Goal: Task Accomplishment & Management: Complete application form

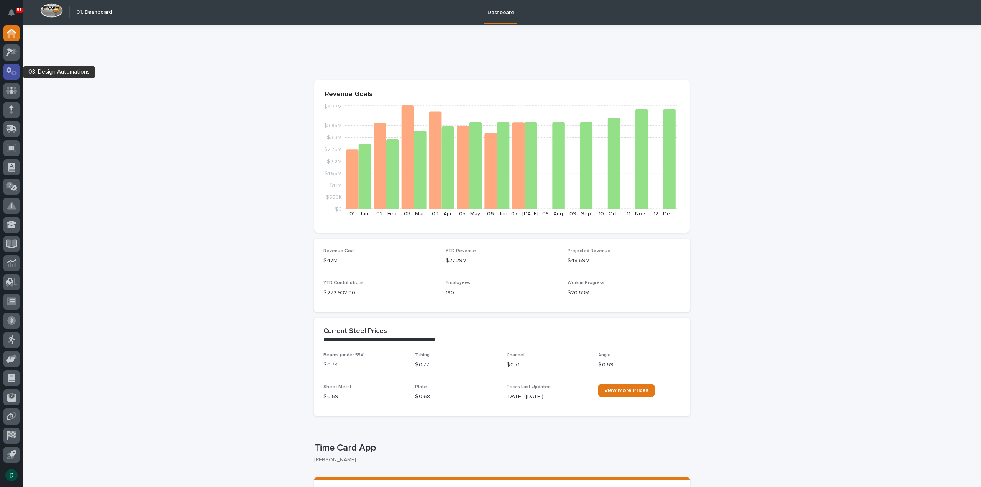
click at [13, 72] on icon at bounding box center [11, 71] width 11 height 9
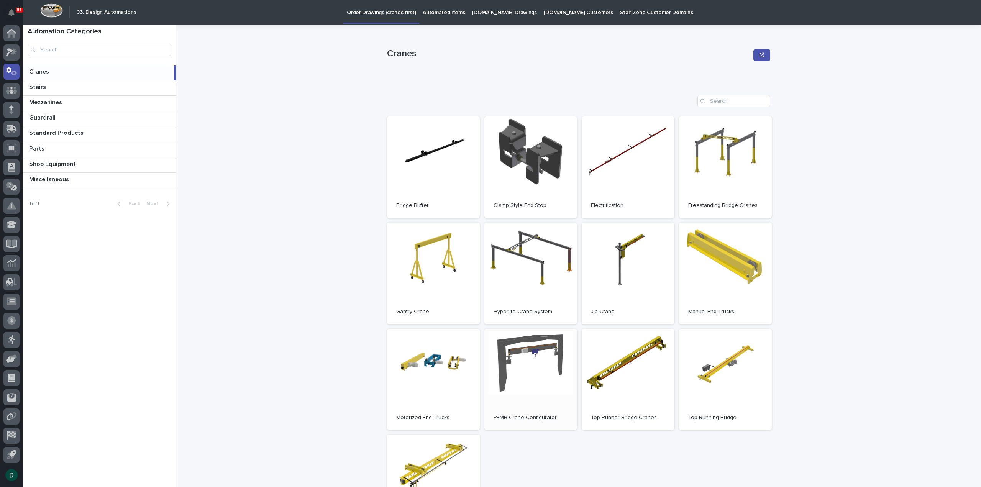
click at [526, 388] on link "Open" at bounding box center [530, 380] width 93 height 102
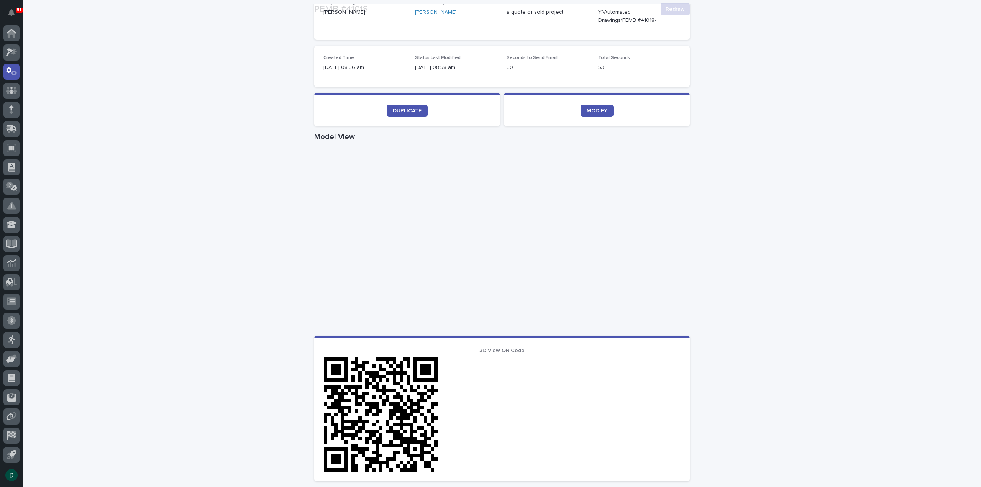
scroll to position [192, 0]
click at [397, 112] on span "DUPLICATE" at bounding box center [407, 110] width 29 height 5
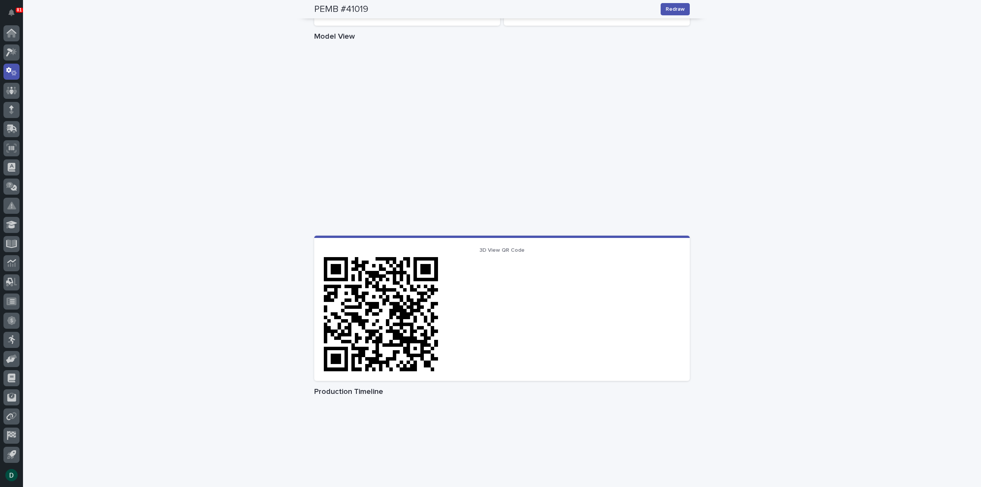
scroll to position [289, 0]
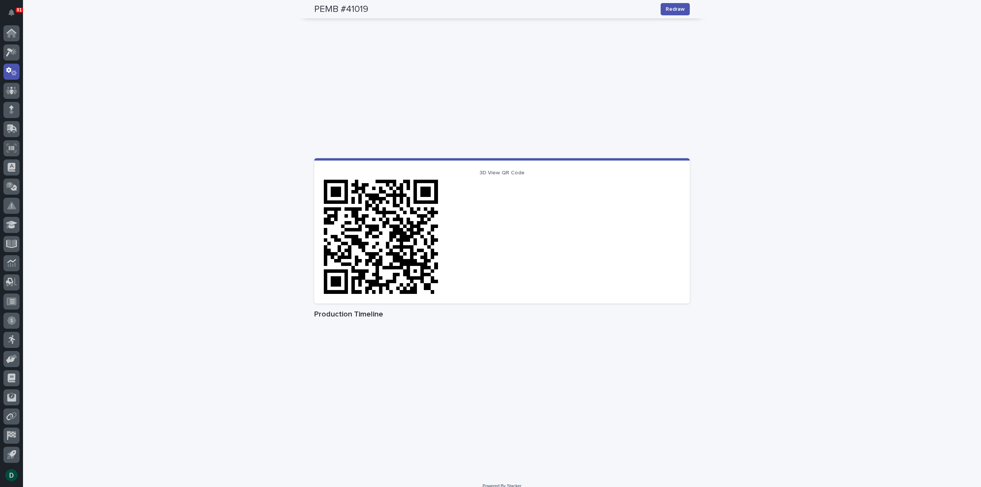
drag, startPoint x: 757, startPoint y: 158, endPoint x: 727, endPoint y: 238, distance: 85.1
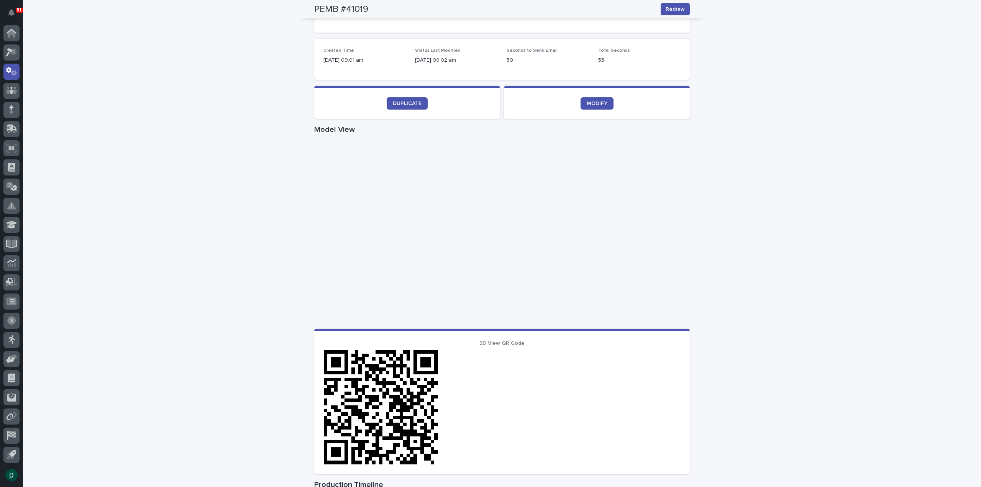
scroll to position [186, 0]
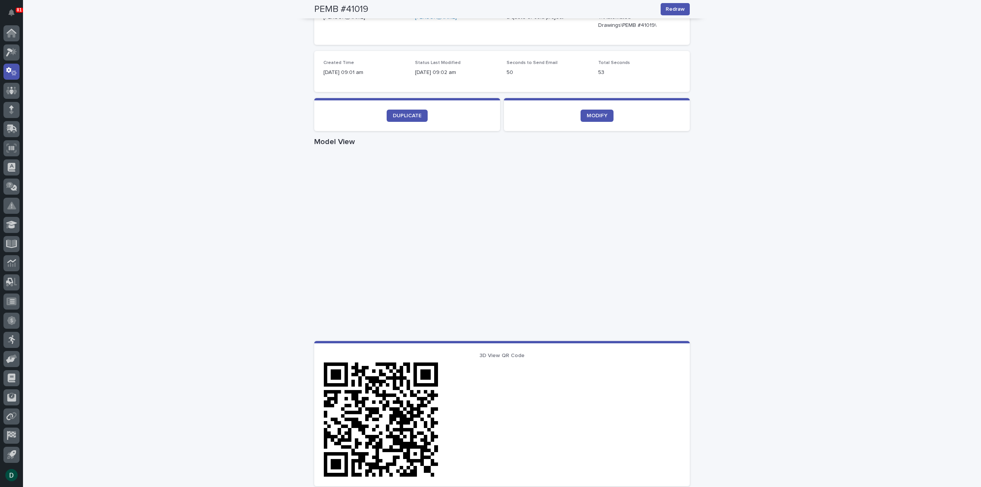
click at [764, 282] on div "Loading... Saving… Loading... Saving… PEMB #41019 Redraw PEMB #41019 Redraw Sor…" at bounding box center [502, 257] width 958 height 801
click at [829, 281] on div "Loading... Saving… Loading... Saving… PEMB #41019 Redraw PEMB #41019 Redraw Sor…" at bounding box center [502, 257] width 958 height 801
click at [399, 115] on span "DUPLICATE" at bounding box center [407, 115] width 29 height 5
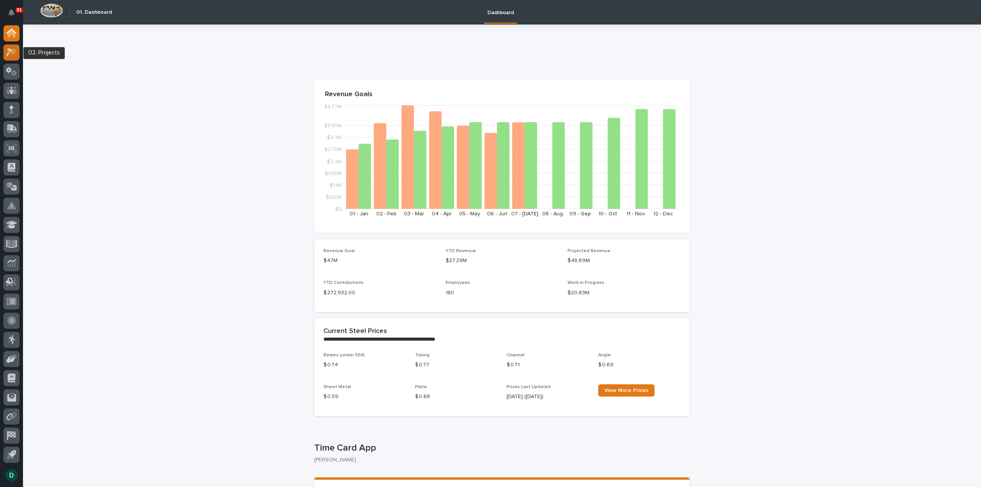
click at [12, 53] on icon at bounding box center [13, 52] width 7 height 8
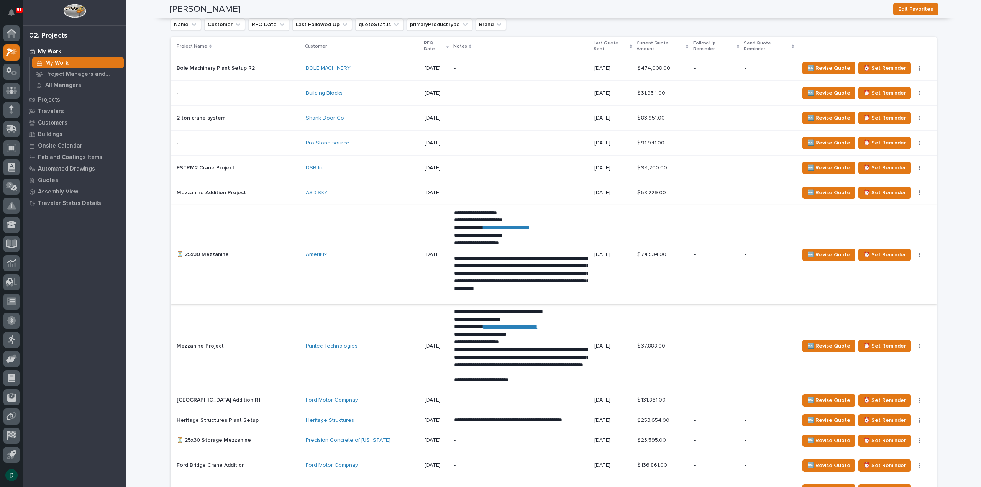
scroll to position [697, 0]
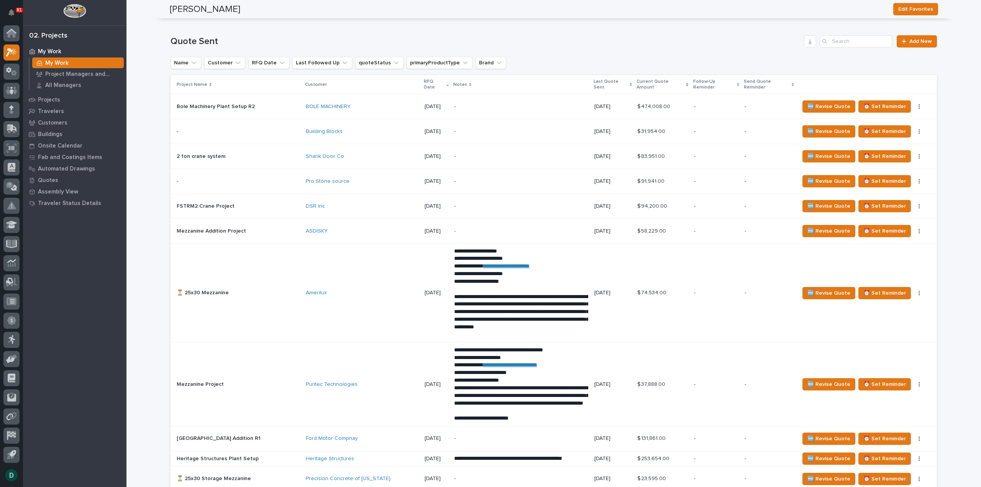
click at [276, 103] on p at bounding box center [238, 106] width 123 height 7
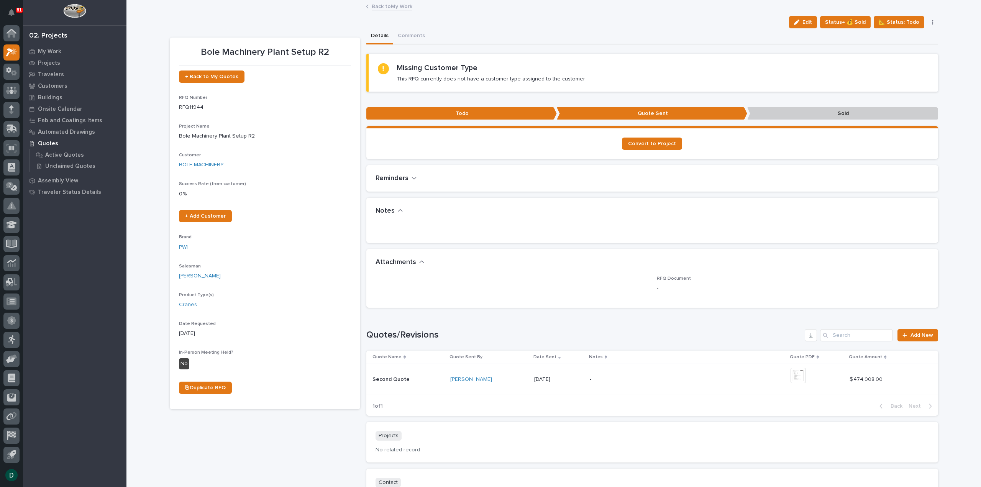
click at [396, 8] on link "Back to My Work" at bounding box center [392, 6] width 41 height 9
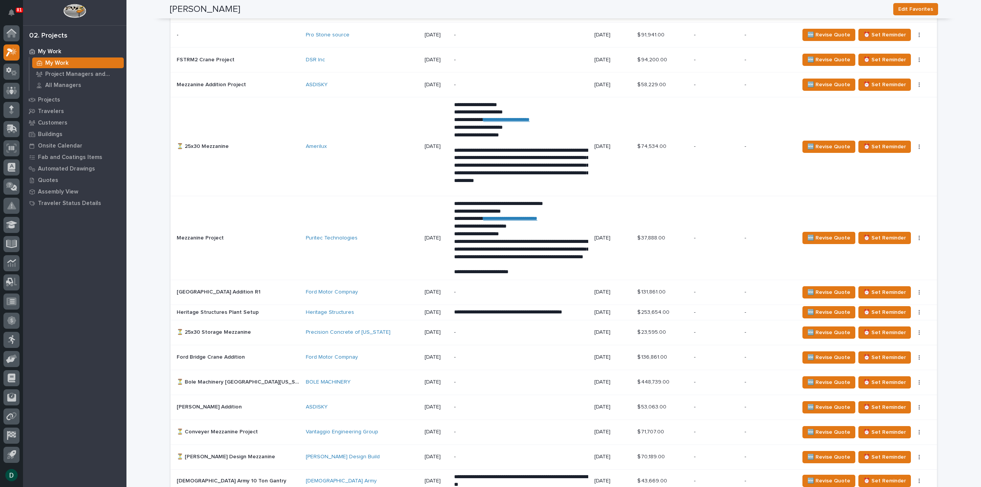
scroll to position [881, 0]
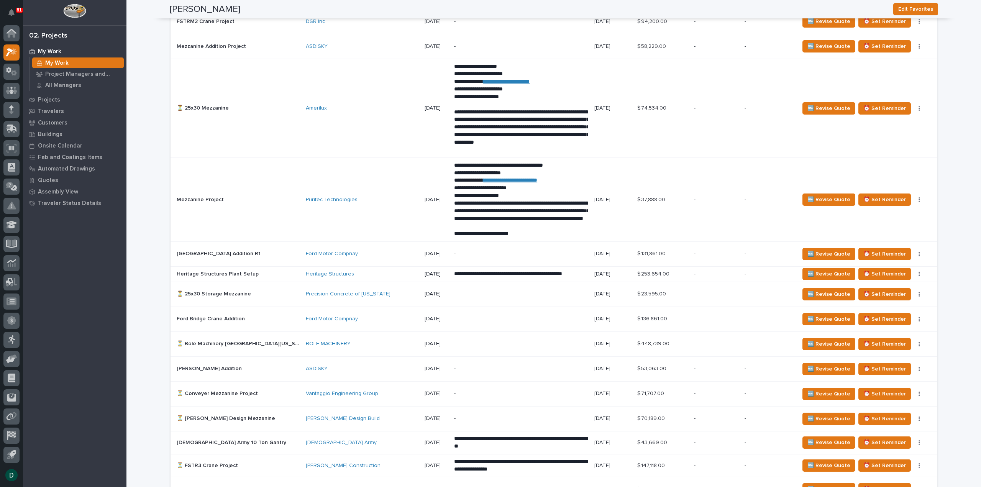
click at [275, 341] on p at bounding box center [238, 344] width 123 height 7
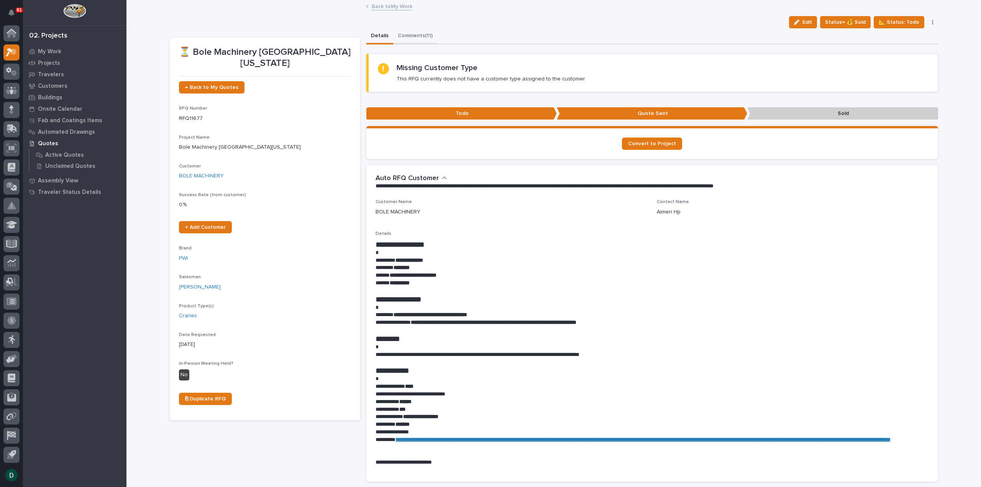
click at [422, 35] on button "Comments (11)" at bounding box center [415, 36] width 44 height 16
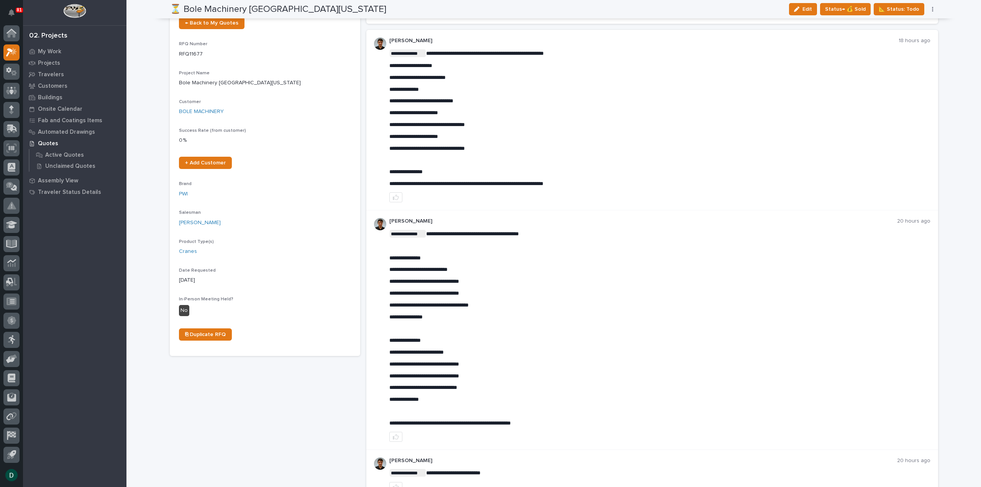
scroll to position [77, 0]
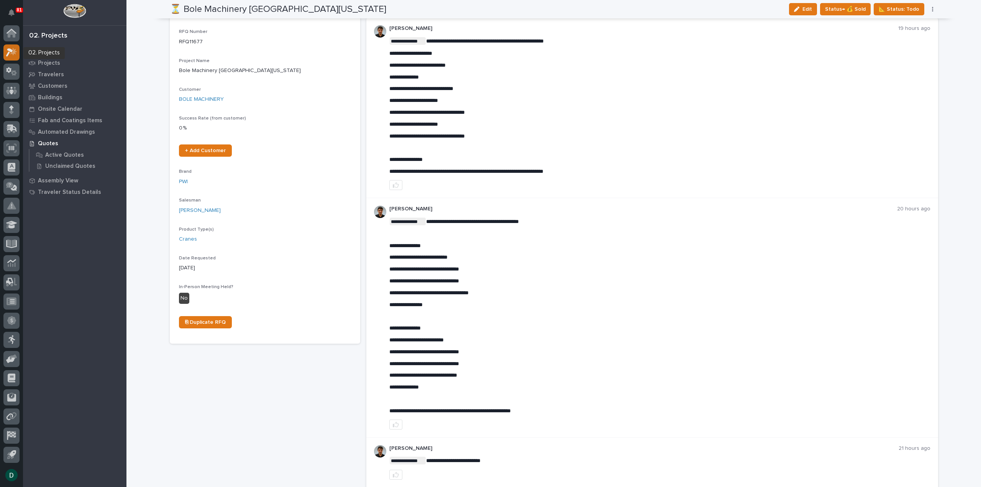
click at [15, 54] on icon at bounding box center [13, 52] width 7 height 8
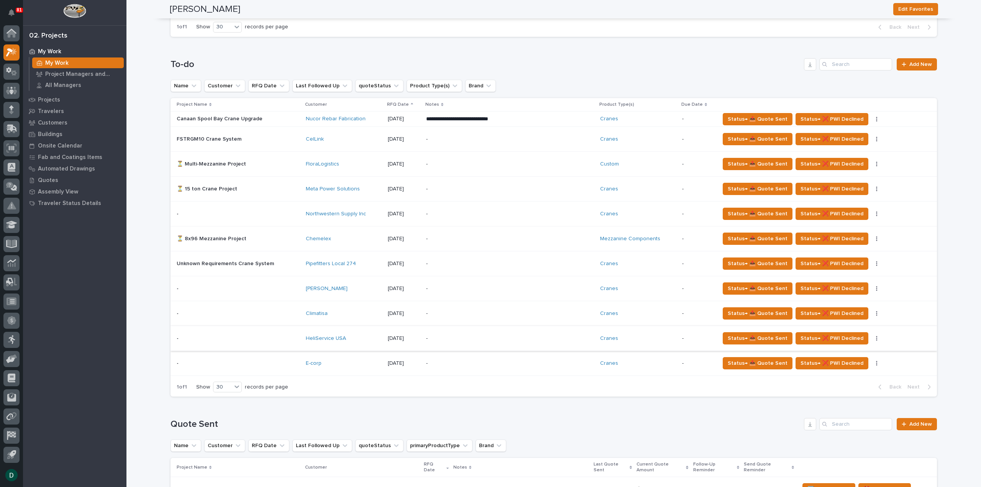
scroll to position [575, 0]
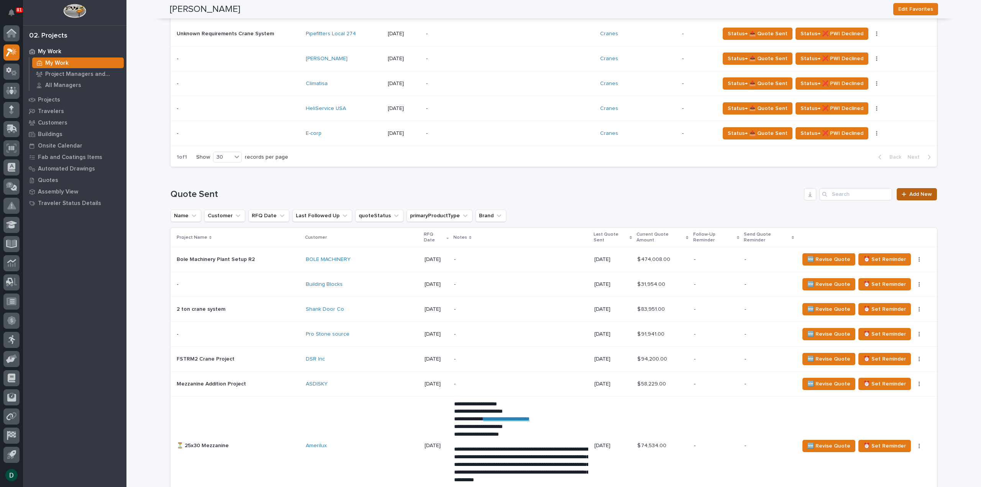
click at [921, 192] on span "Add New" at bounding box center [920, 194] width 23 height 5
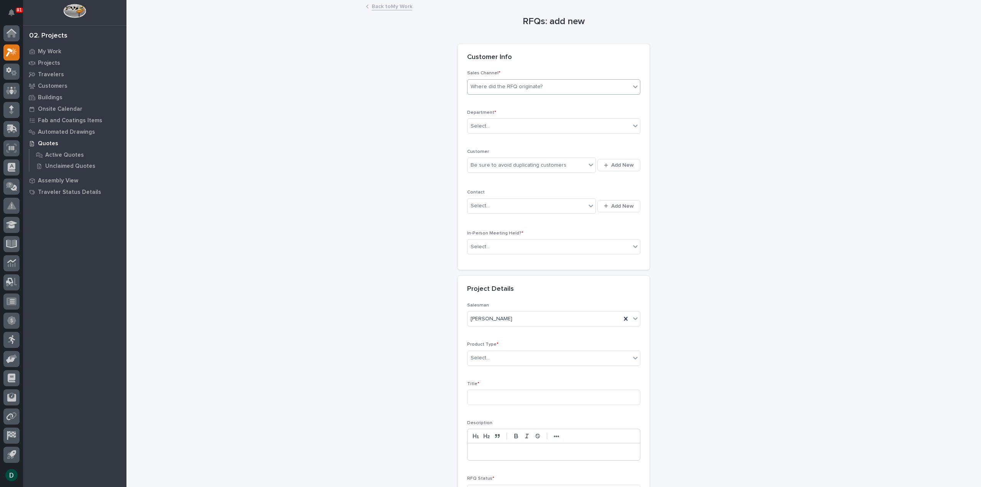
click at [514, 85] on div "Where did the RFQ originate?" at bounding box center [507, 87] width 72 height 8
click at [505, 110] on div "PWI" at bounding box center [551, 114] width 172 height 13
click at [494, 126] on div "Select..." at bounding box center [549, 126] width 163 height 13
click at [494, 136] on span "National Sales" at bounding box center [487, 139] width 39 height 8
click at [494, 163] on div "Be sure to avoid duplicating customers" at bounding box center [519, 165] width 96 height 8
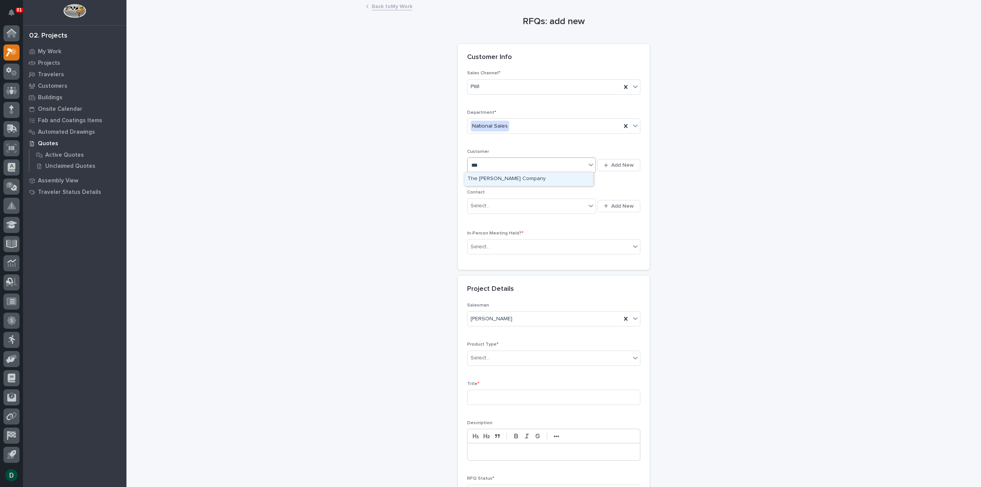
type input "****"
click at [517, 179] on div "BOLE MACHINERY" at bounding box center [529, 178] width 129 height 13
click at [505, 246] on div "Select..." at bounding box center [549, 247] width 163 height 13
click at [500, 273] on div "No" at bounding box center [551, 273] width 172 height 13
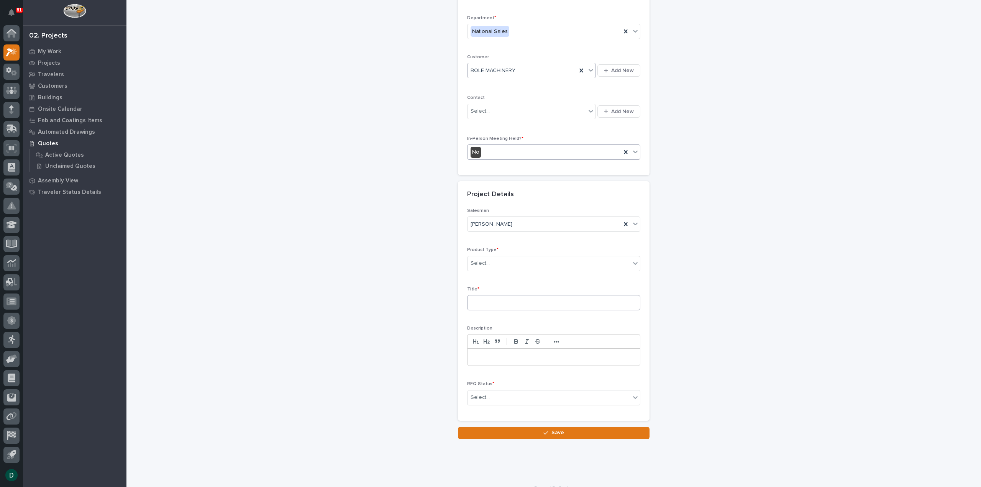
scroll to position [104, 0]
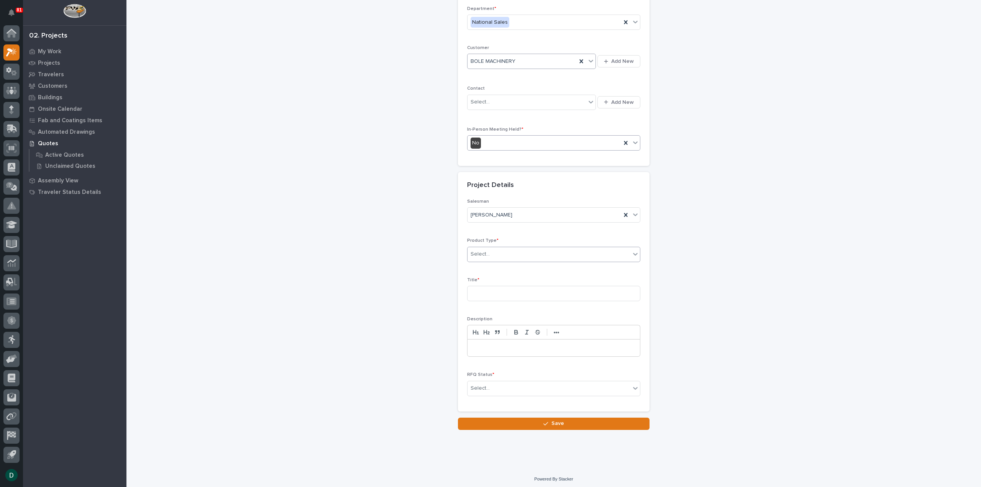
click at [528, 254] on div "Select..." at bounding box center [549, 254] width 163 height 13
drag, startPoint x: 525, startPoint y: 270, endPoint x: 520, endPoint y: 282, distance: 13.1
click at [520, 282] on div "Cranes" at bounding box center [551, 280] width 172 height 13
click at [502, 288] on input at bounding box center [553, 293] width 173 height 15
type input "FSTRGM35"
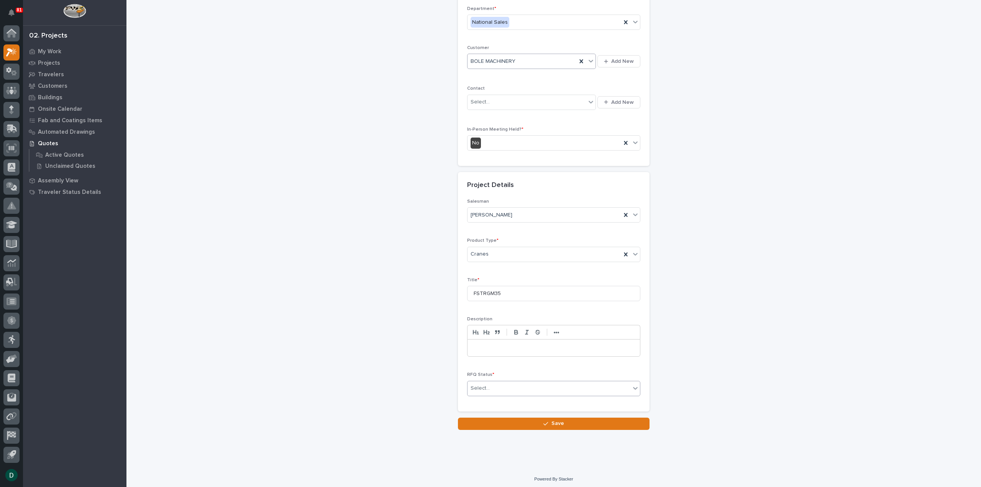
click at [511, 389] on div "Select..." at bounding box center [549, 388] width 163 height 13
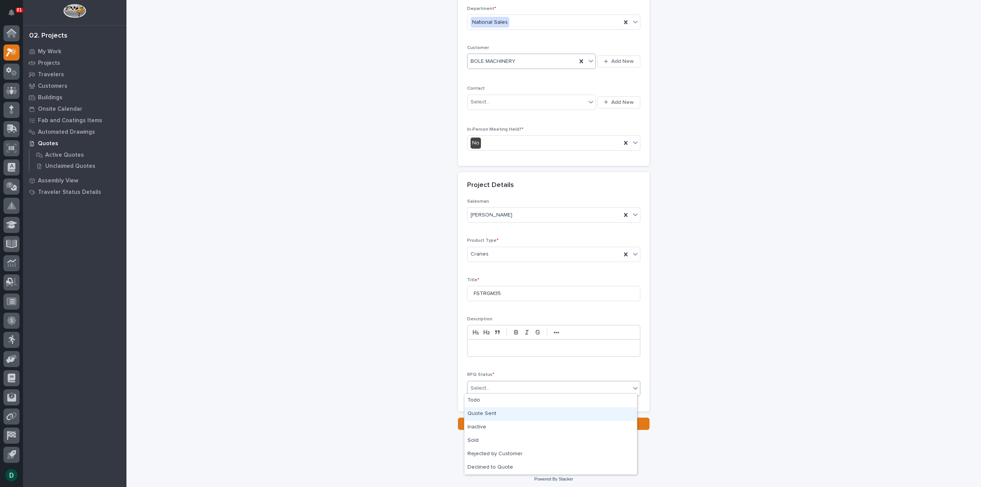
click at [492, 414] on div "Quote Sent" at bounding box center [551, 413] width 172 height 13
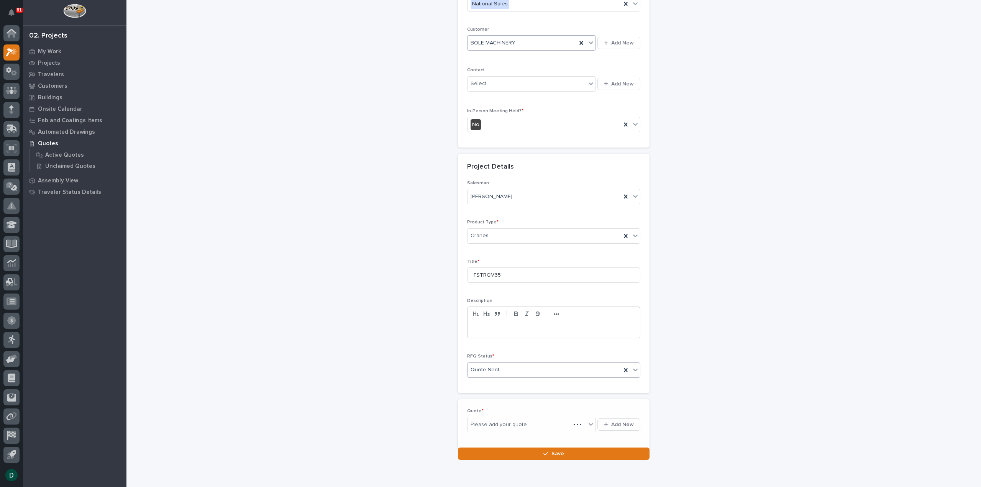
scroll to position [132, 0]
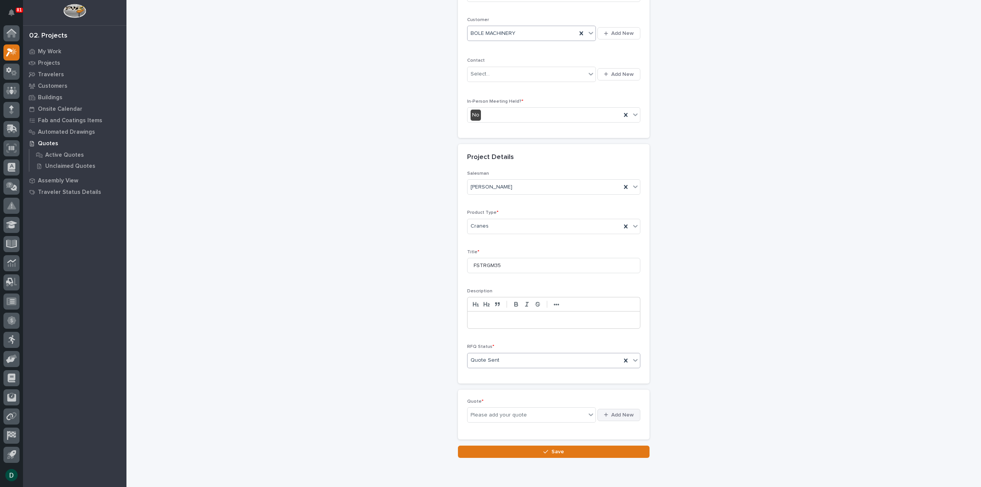
click at [614, 414] on span "Add New" at bounding box center [622, 415] width 23 height 7
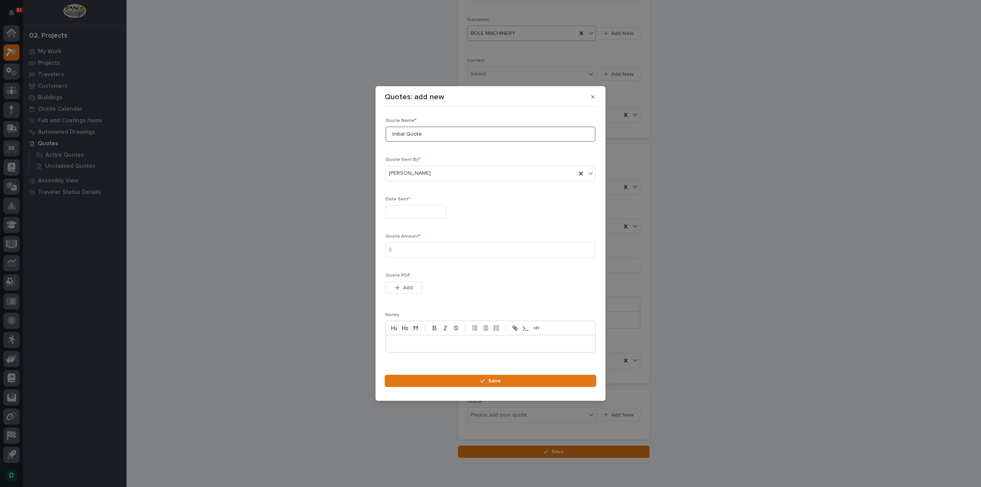
drag, startPoint x: 429, startPoint y: 135, endPoint x: 369, endPoint y: 145, distance: 61.1
click at [369, 145] on div "Quotes: add new Loading... Saving… Loading... Saving… Loading... Saving… Quote …" at bounding box center [490, 243] width 981 height 487
type input "Freestanding Crane Quote"
click at [411, 212] on input "text" at bounding box center [416, 211] width 61 height 13
click at [417, 171] on div "27" at bounding box center [413, 174] width 10 height 10
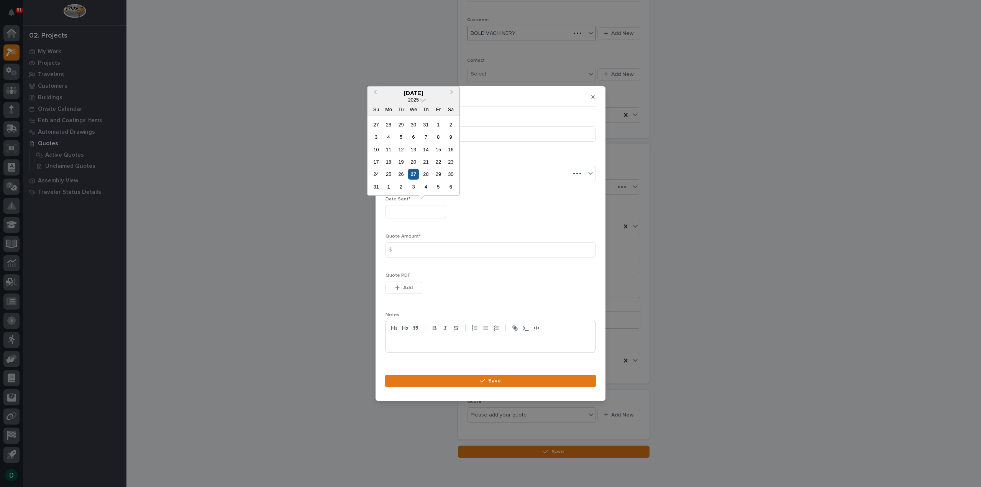
type input "**********"
click at [422, 254] on input at bounding box center [491, 249] width 210 height 15
click at [413, 250] on input at bounding box center [491, 249] width 210 height 15
type input "993626"
click at [414, 289] on button "Add" at bounding box center [404, 288] width 37 height 12
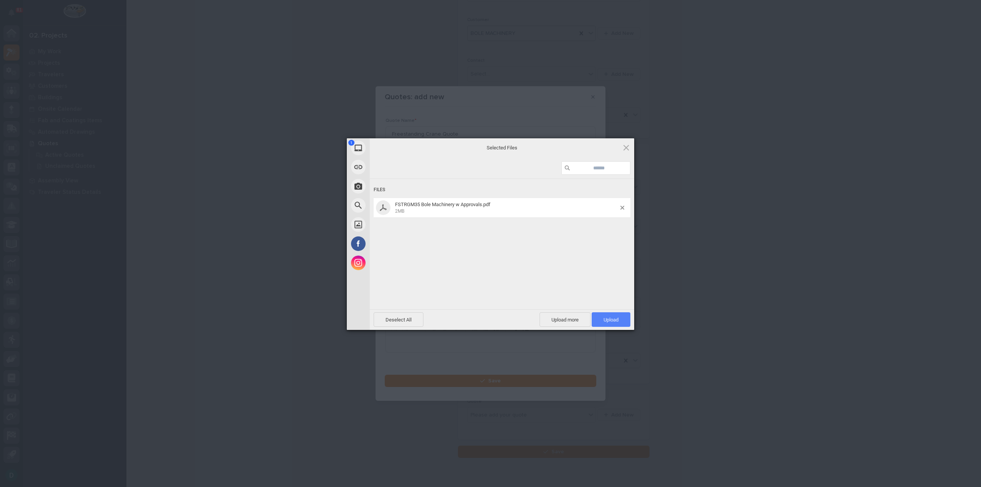
click at [617, 322] on span "Upload 1" at bounding box center [611, 320] width 15 height 6
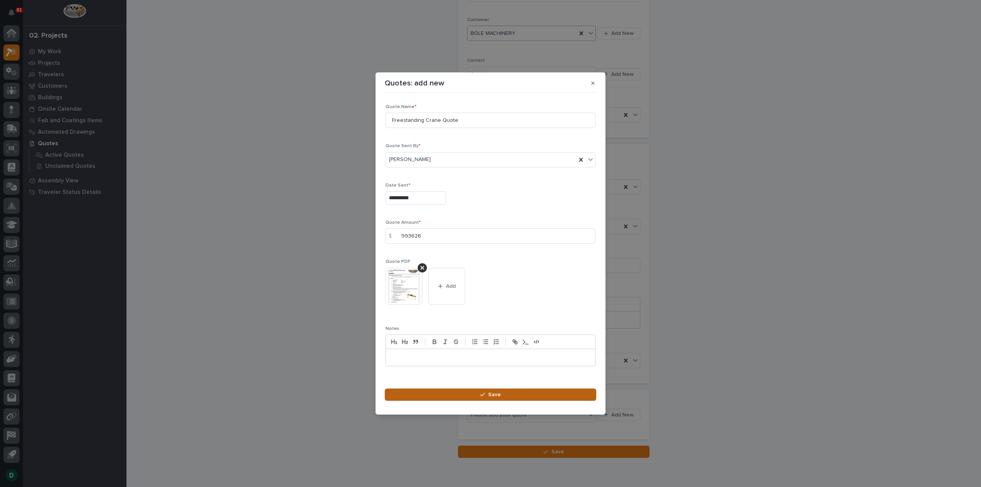
click at [494, 395] on span "Save" at bounding box center [494, 394] width 13 height 7
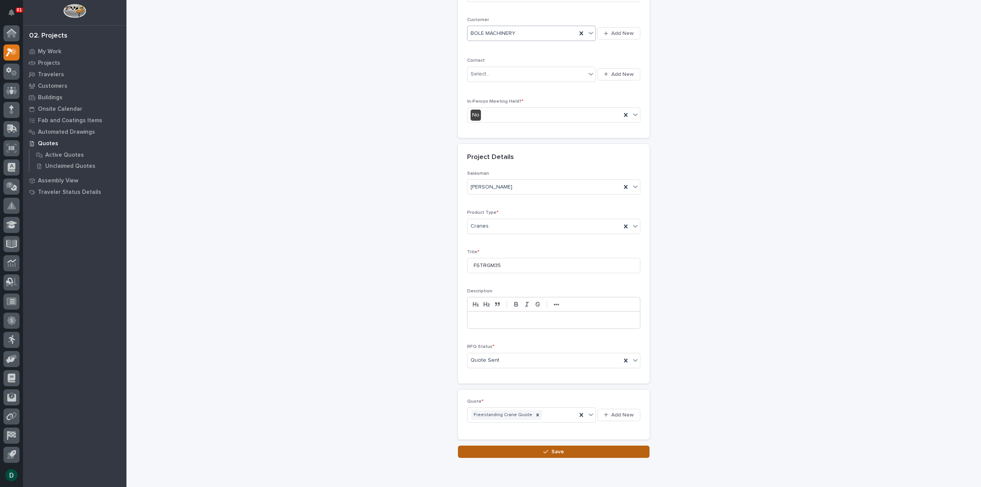
click at [572, 451] on button "Save" at bounding box center [554, 452] width 192 height 12
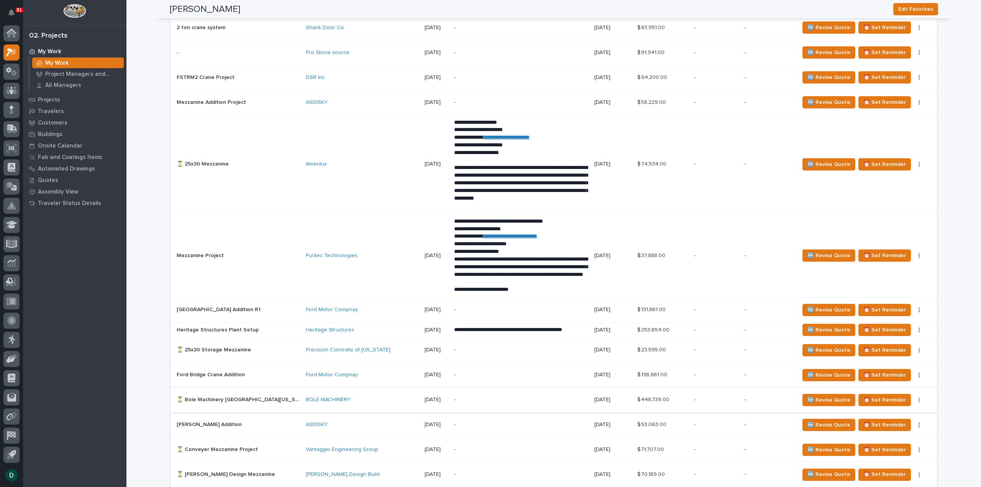
scroll to position [920, 0]
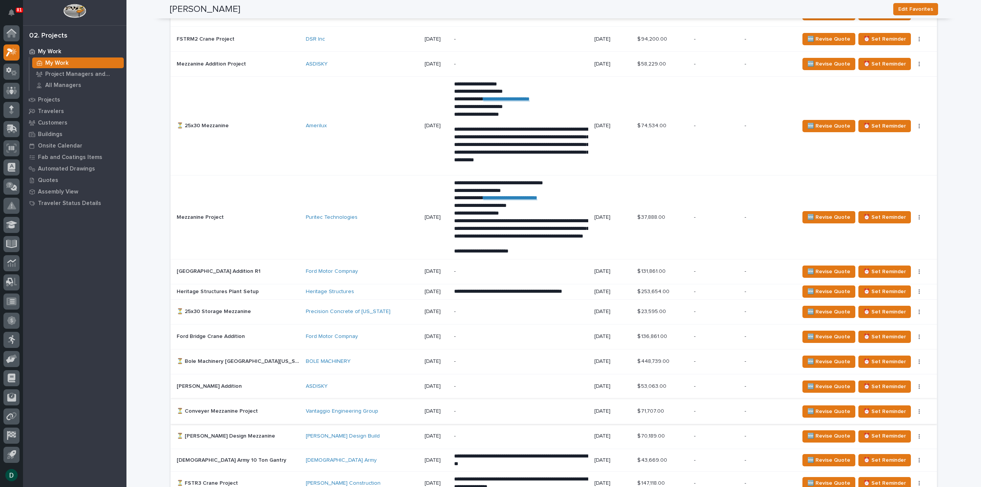
click at [914, 409] on button "button" at bounding box center [919, 411] width 11 height 5
click at [887, 418] on span "Status→ 👎 Rejected" at bounding box center [877, 419] width 50 height 9
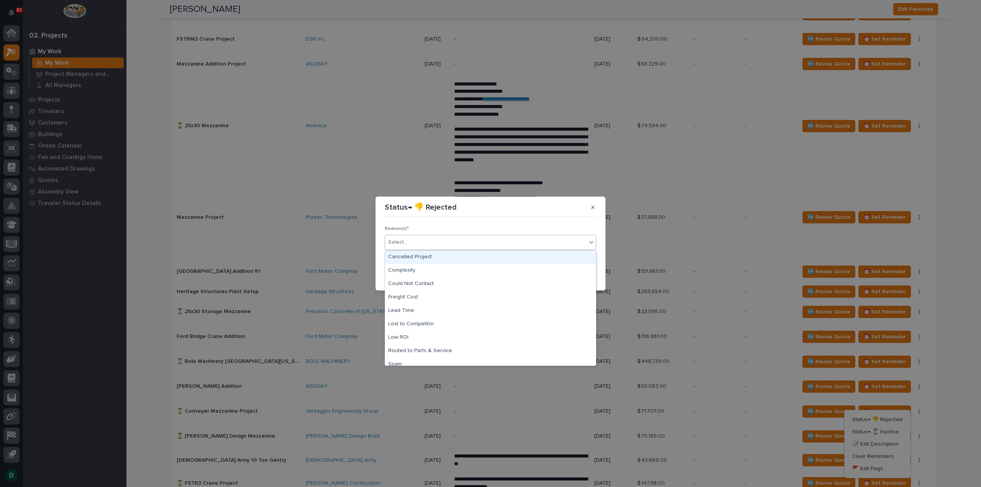
click at [444, 246] on div "Select..." at bounding box center [485, 242] width 201 height 13
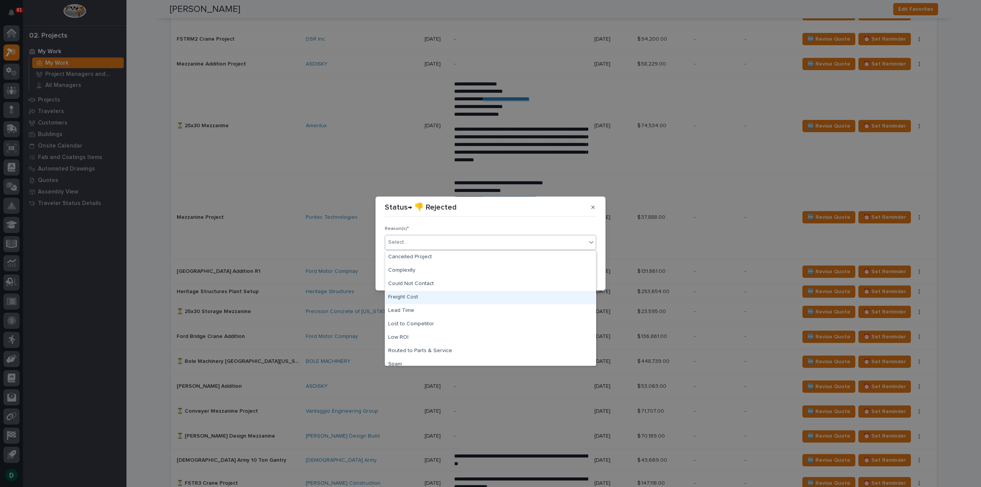
scroll to position [19, 0]
click at [400, 357] on div "Too Expensive" at bounding box center [490, 358] width 211 height 13
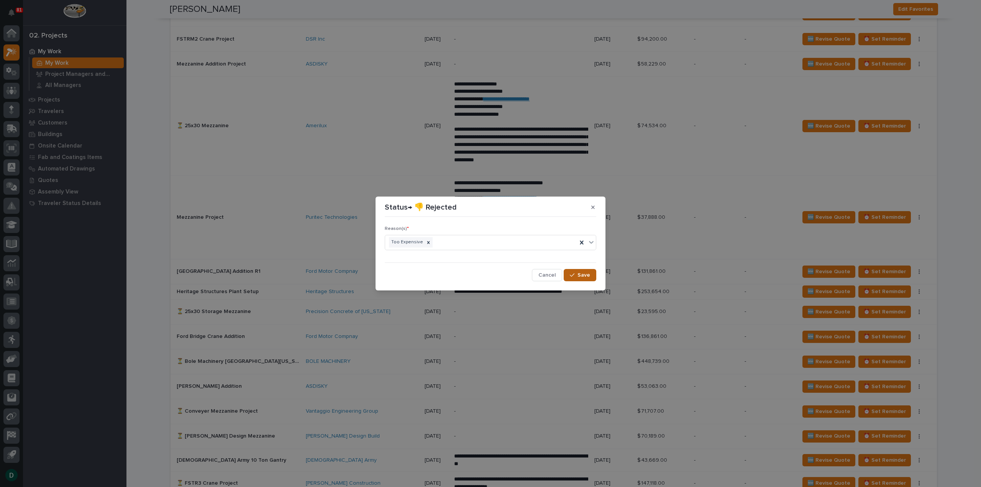
click at [579, 273] on span "Save" at bounding box center [584, 275] width 13 height 7
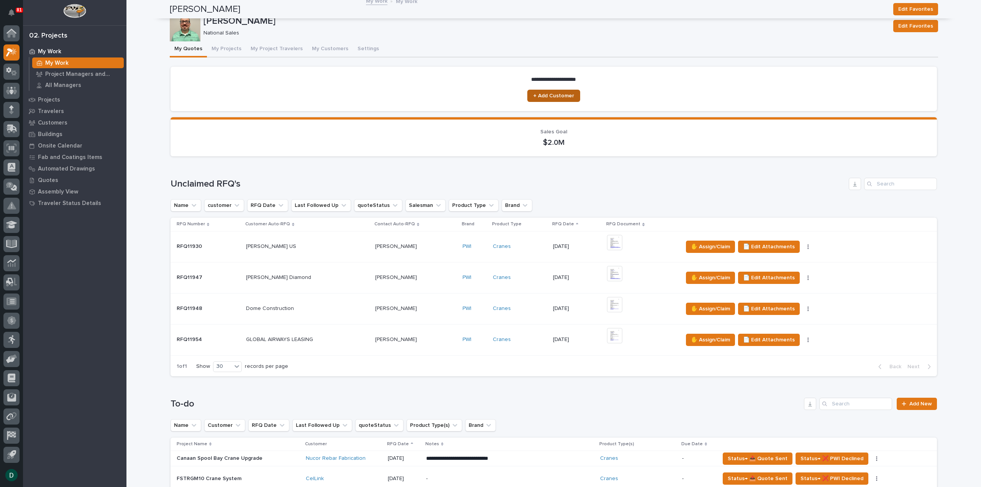
scroll to position [0, 0]
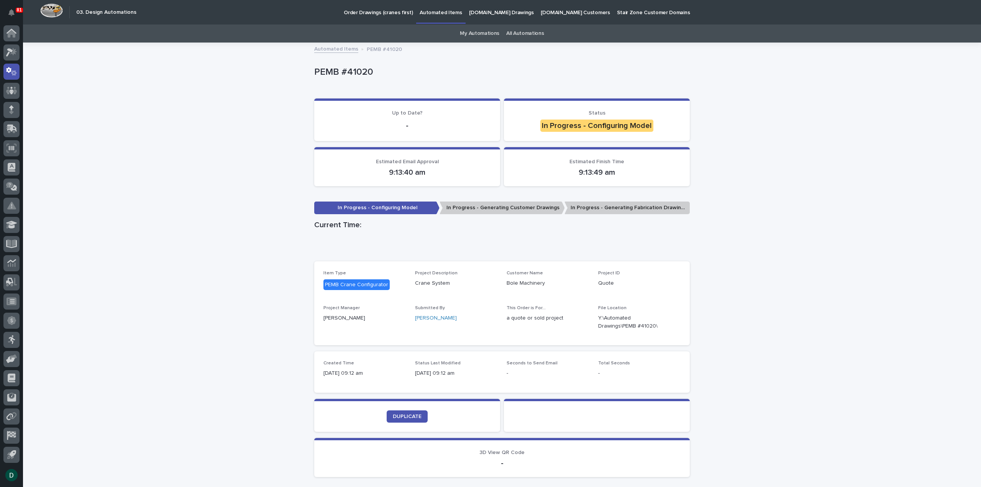
click at [791, 289] on div "Loading... Saving… Loading... Saving… PEMB #41020 PEMB #41020 Sorry, there was …" at bounding box center [502, 282] width 958 height 479
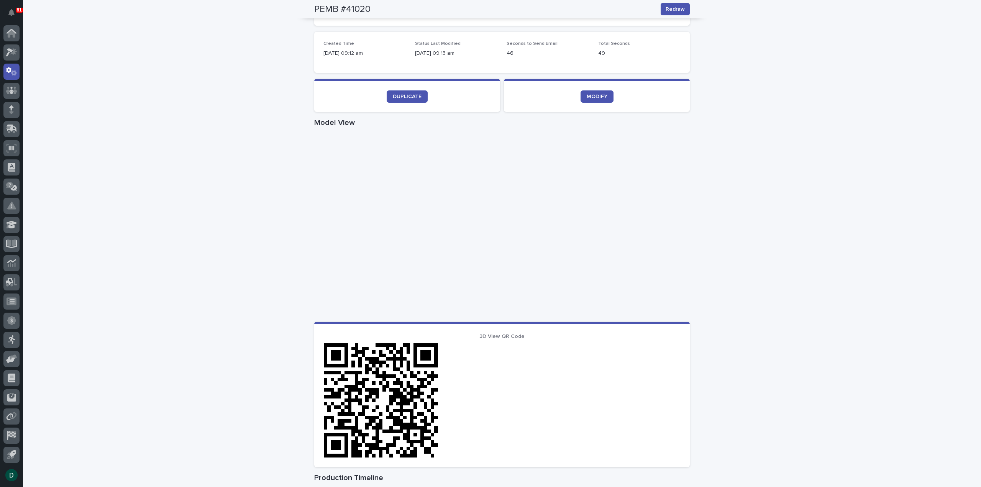
scroll to position [198, 0]
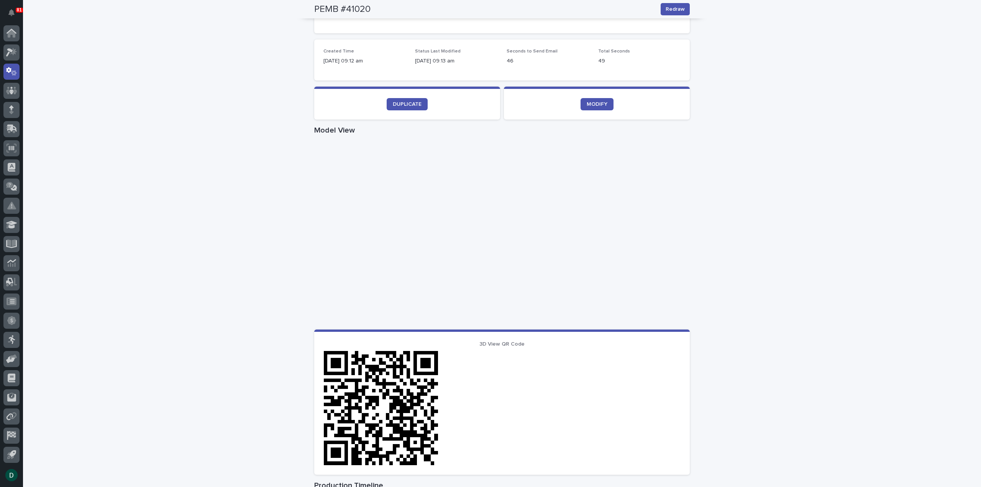
click at [790, 154] on div "Loading... Saving… Loading... Saving… PEMB #41020 Redraw PEMB #41020 Redraw Sor…" at bounding box center [502, 246] width 958 height 801
click at [802, 155] on div "Loading... Saving… Loading... Saving… PEMB #41020 Redraw PEMB #41020 Redraw Sor…" at bounding box center [502, 246] width 958 height 801
click at [233, 167] on div "Loading... Saving… Loading... Saving… PEMB #41020 Redraw PEMB #41020 Redraw Sor…" at bounding box center [502, 246] width 958 height 801
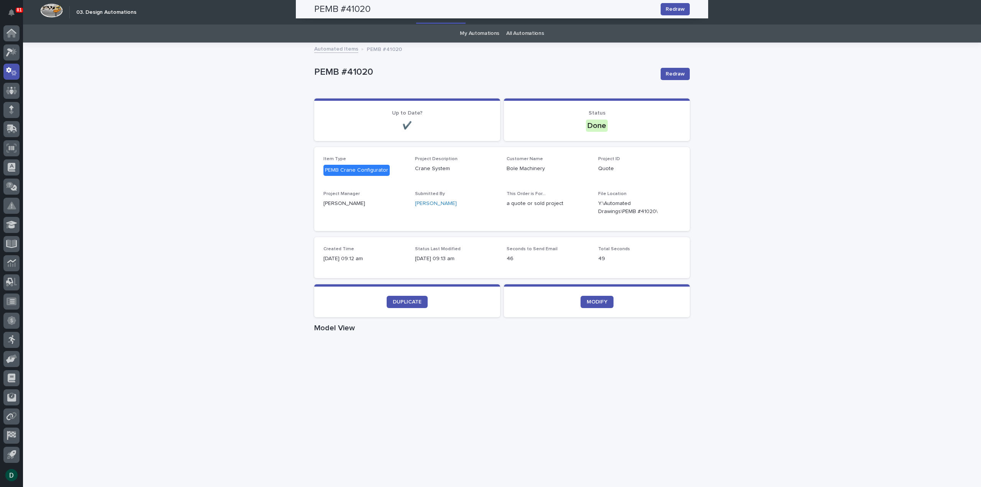
scroll to position [198, 0]
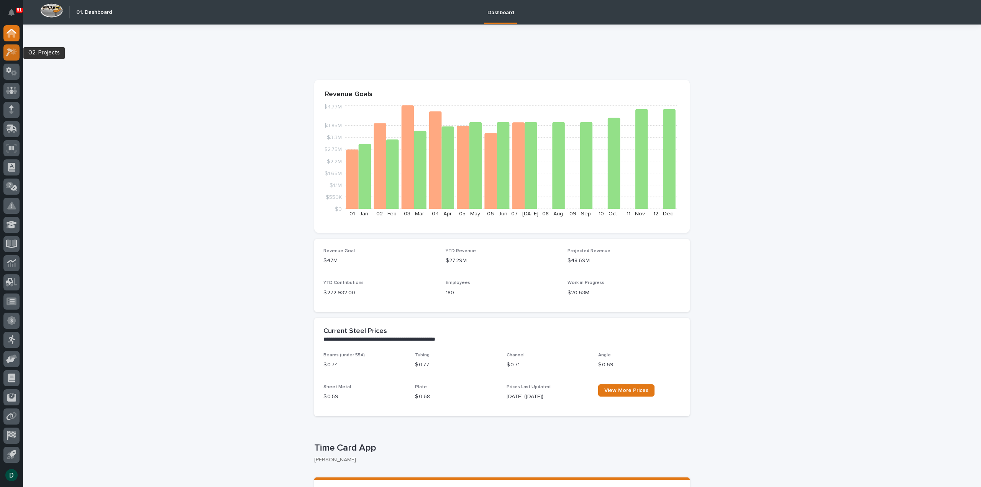
click at [11, 53] on icon at bounding box center [13, 52] width 7 height 8
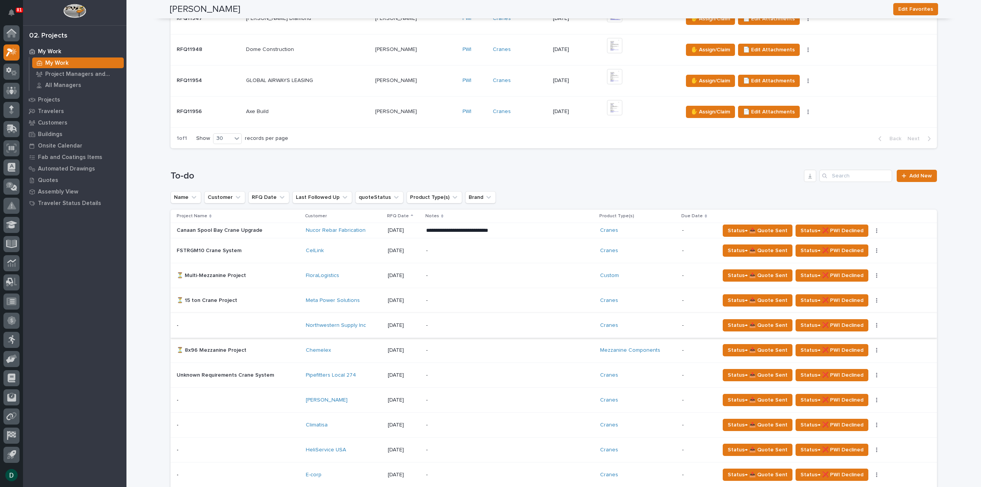
scroll to position [345, 0]
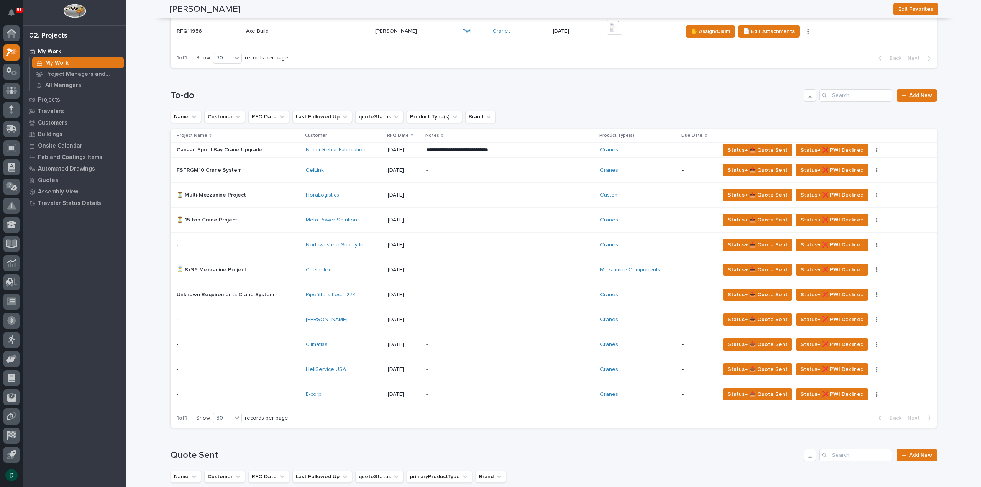
click at [287, 368] on p at bounding box center [238, 369] width 123 height 7
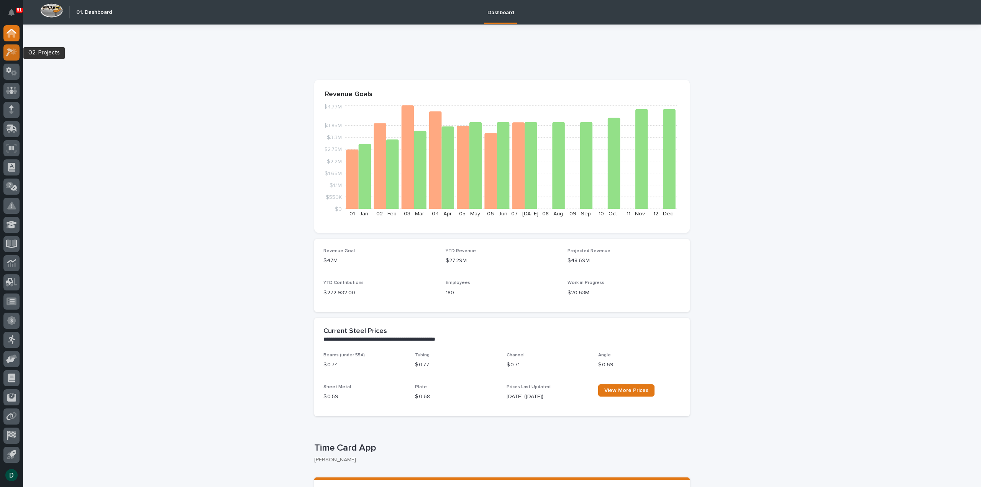
click at [14, 53] on icon at bounding box center [13, 52] width 7 height 8
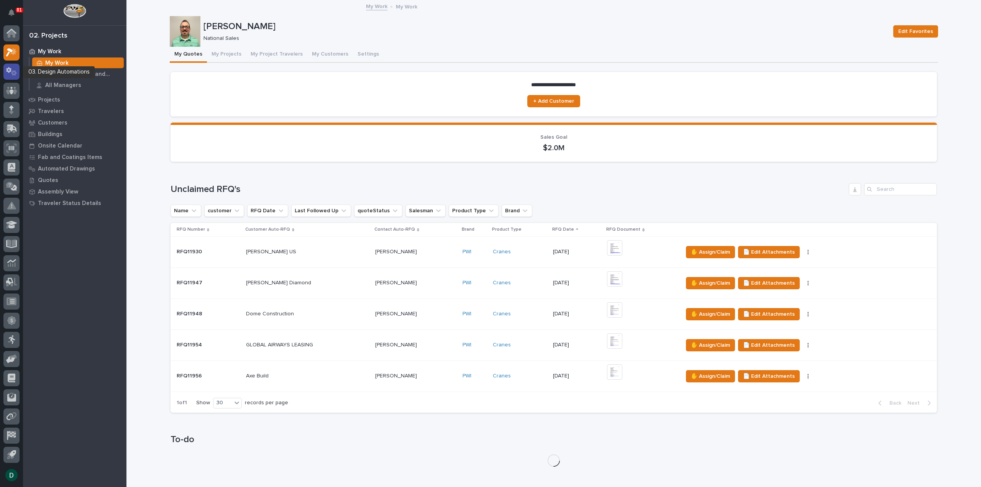
click at [14, 71] on icon at bounding box center [14, 72] width 6 height 5
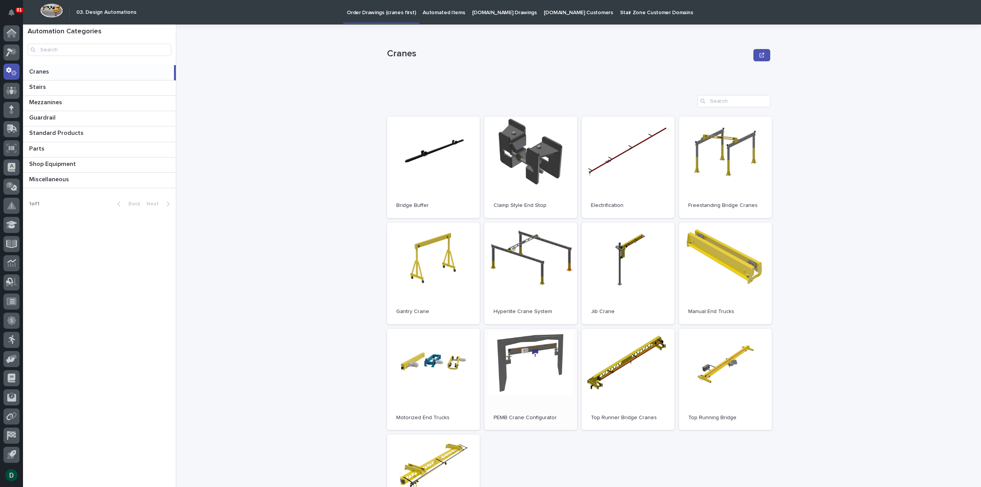
click at [525, 363] on link "Open" at bounding box center [530, 380] width 93 height 102
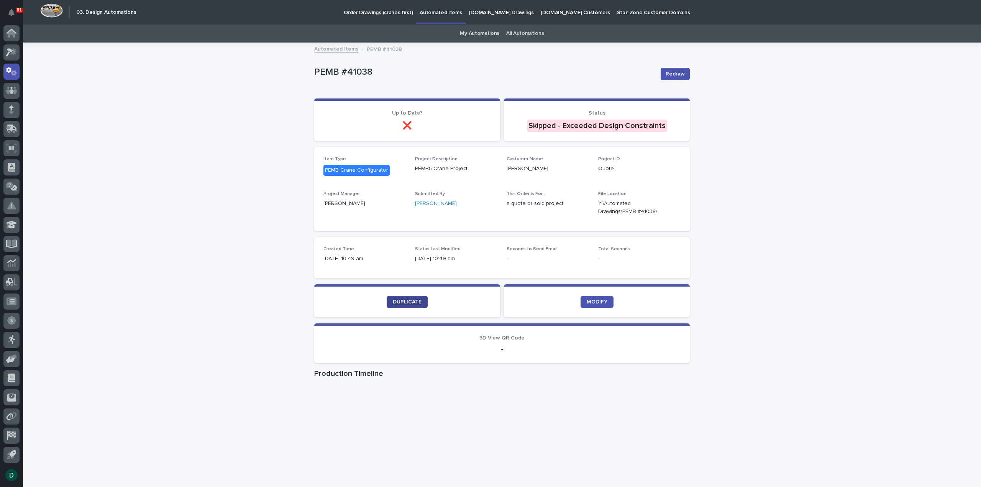
click at [410, 303] on span "DUPLICATE" at bounding box center [407, 301] width 29 height 5
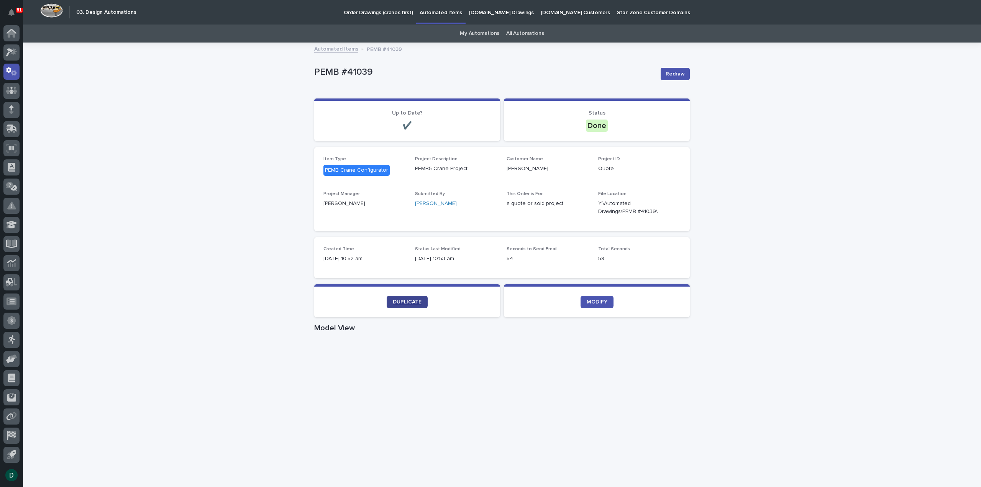
click at [410, 298] on link "DUPLICATE" at bounding box center [407, 302] width 41 height 12
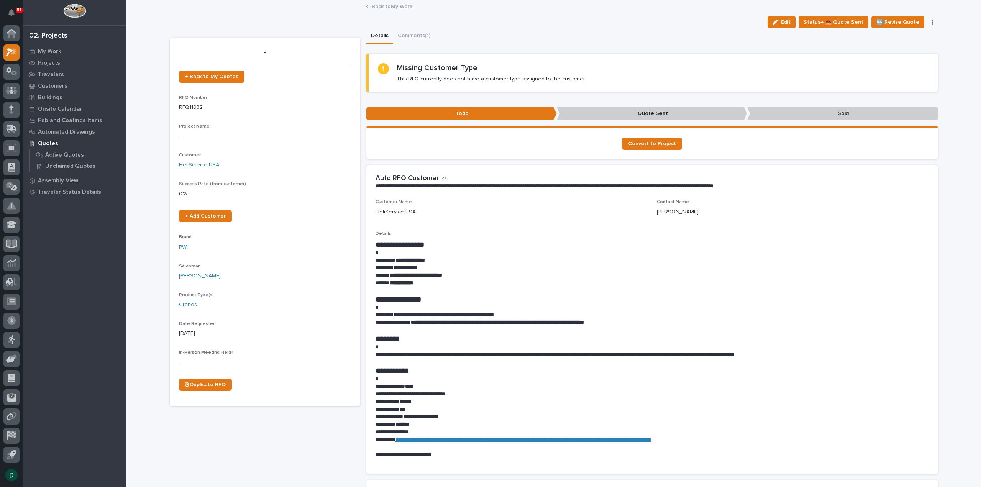
click at [433, 268] on p "**********" at bounding box center [652, 268] width 553 height 8
click at [444, 259] on p "**********" at bounding box center [652, 261] width 553 height 8
click at [441, 265] on p "**********" at bounding box center [652, 268] width 553 height 8
click at [455, 357] on p "**********" at bounding box center [652, 355] width 553 height 8
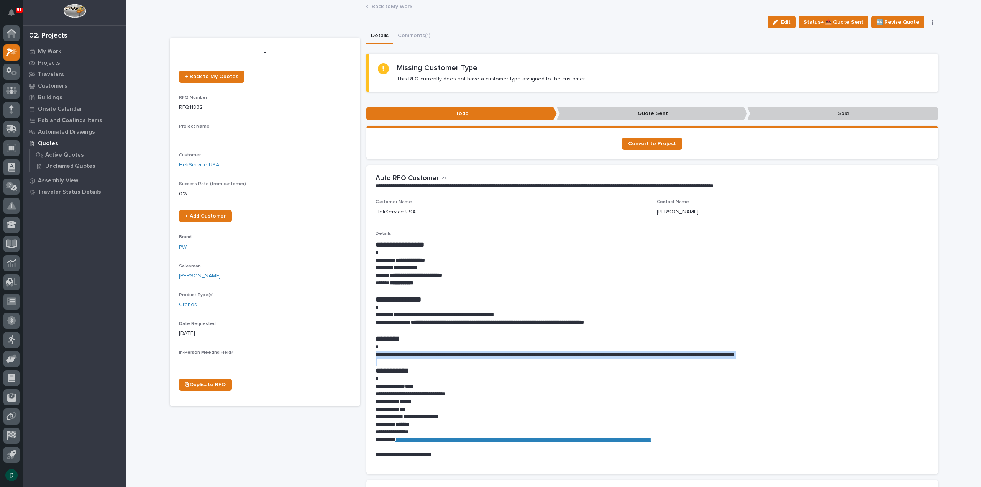
drag, startPoint x: 374, startPoint y: 355, endPoint x: 673, endPoint y: 361, distance: 299.0
click at [673, 361] on div "**********" at bounding box center [652, 349] width 553 height 219
click at [821, 353] on p "**********" at bounding box center [652, 355] width 553 height 8
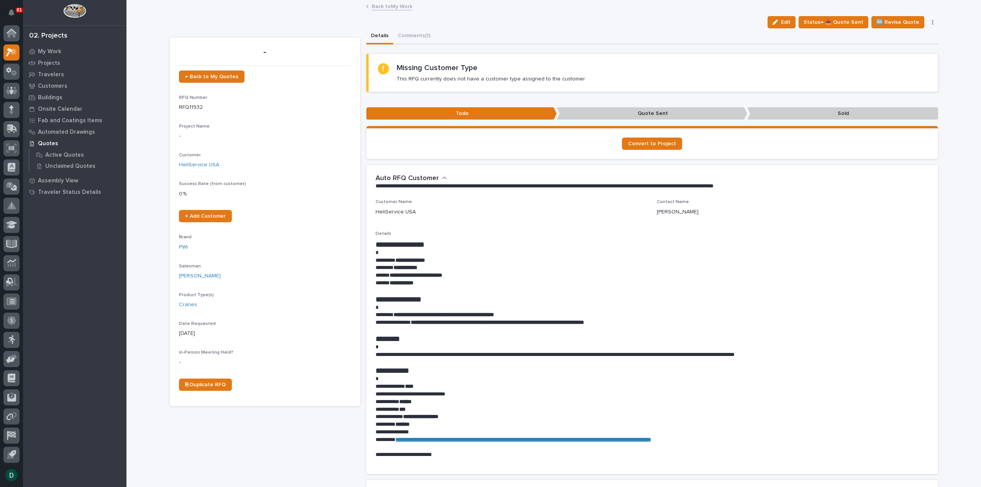
click at [486, 353] on p "**********" at bounding box center [652, 355] width 553 height 8
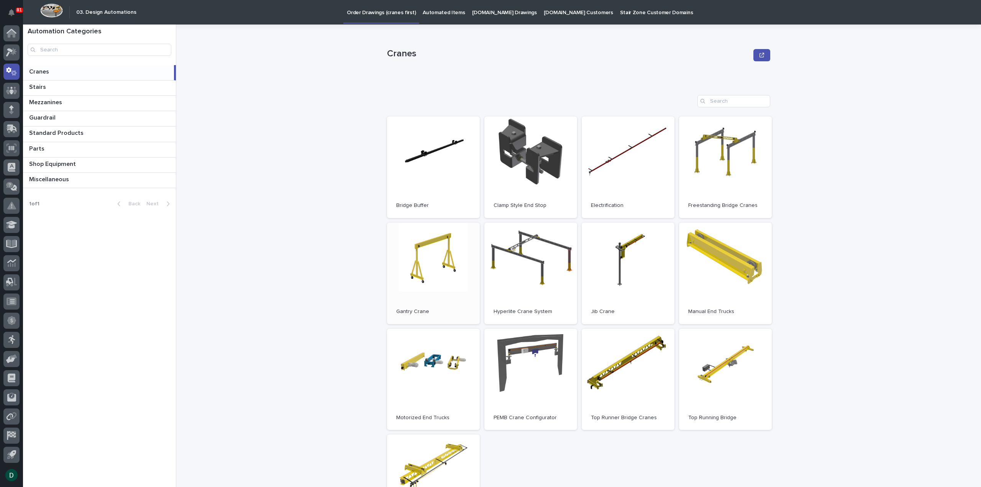
click at [430, 277] on link "Open" at bounding box center [433, 274] width 93 height 102
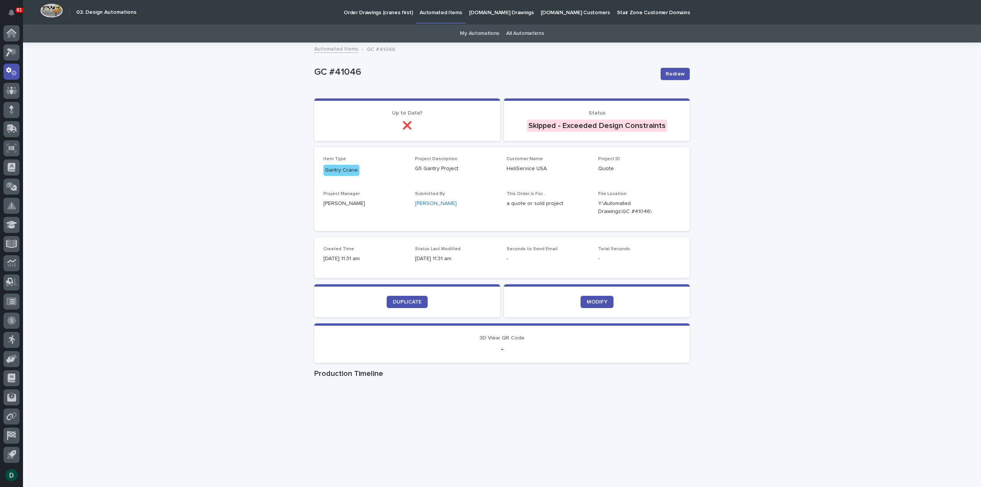
click at [206, 271] on div "Loading... Saving… Loading... Saving… GC #41046 Redraw GC #41046 Redraw Sorry, …" at bounding box center [502, 288] width 958 height 491
click at [215, 235] on div "Loading... Saving… Loading... Saving… GC #41046 Redraw GC #41046 Redraw Sorry, …" at bounding box center [502, 288] width 958 height 491
click at [228, 226] on div "Loading... Saving… Loading... Saving… GC #41046 Redraw GC #41046 Redraw Sorry, …" at bounding box center [502, 288] width 958 height 491
click at [228, 227] on div "Loading... Saving… Loading... Saving… GC #41046 Redraw GC #41046 Redraw Sorry, …" at bounding box center [502, 288] width 958 height 491
click at [225, 246] on div "Loading... Saving… Loading... Saving… GC #41046 Redraw GC #41046 Redraw Sorry, …" at bounding box center [502, 288] width 958 height 491
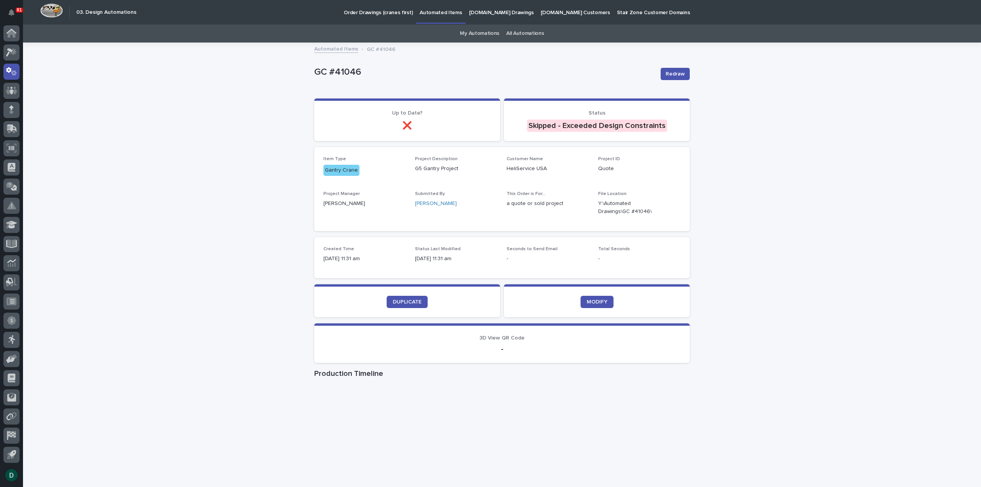
click at [225, 250] on div "Loading... Saving… Loading... Saving… GC #41046 Redraw GC #41046 Redraw Sorry, …" at bounding box center [502, 288] width 958 height 491
